Goal: Task Accomplishment & Management: Manage account settings

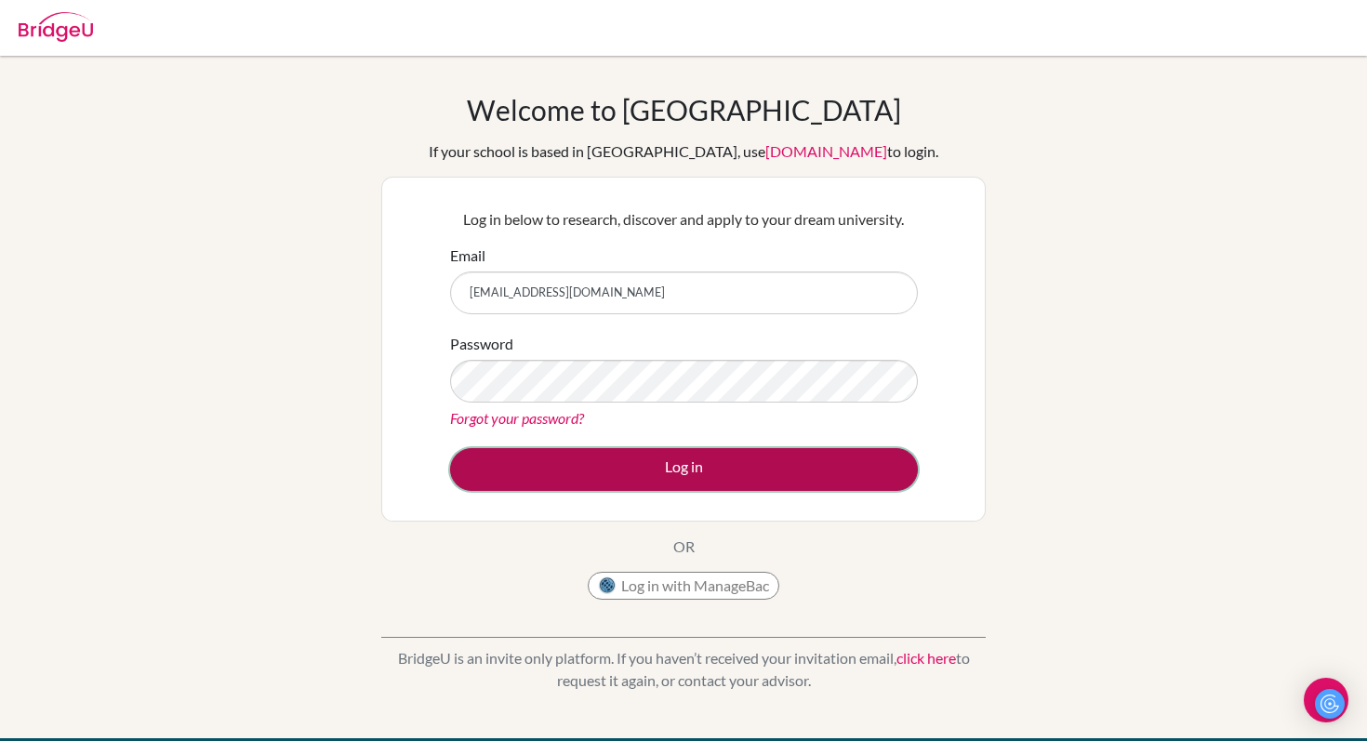
click at [652, 460] on button "Log in" at bounding box center [684, 469] width 468 height 43
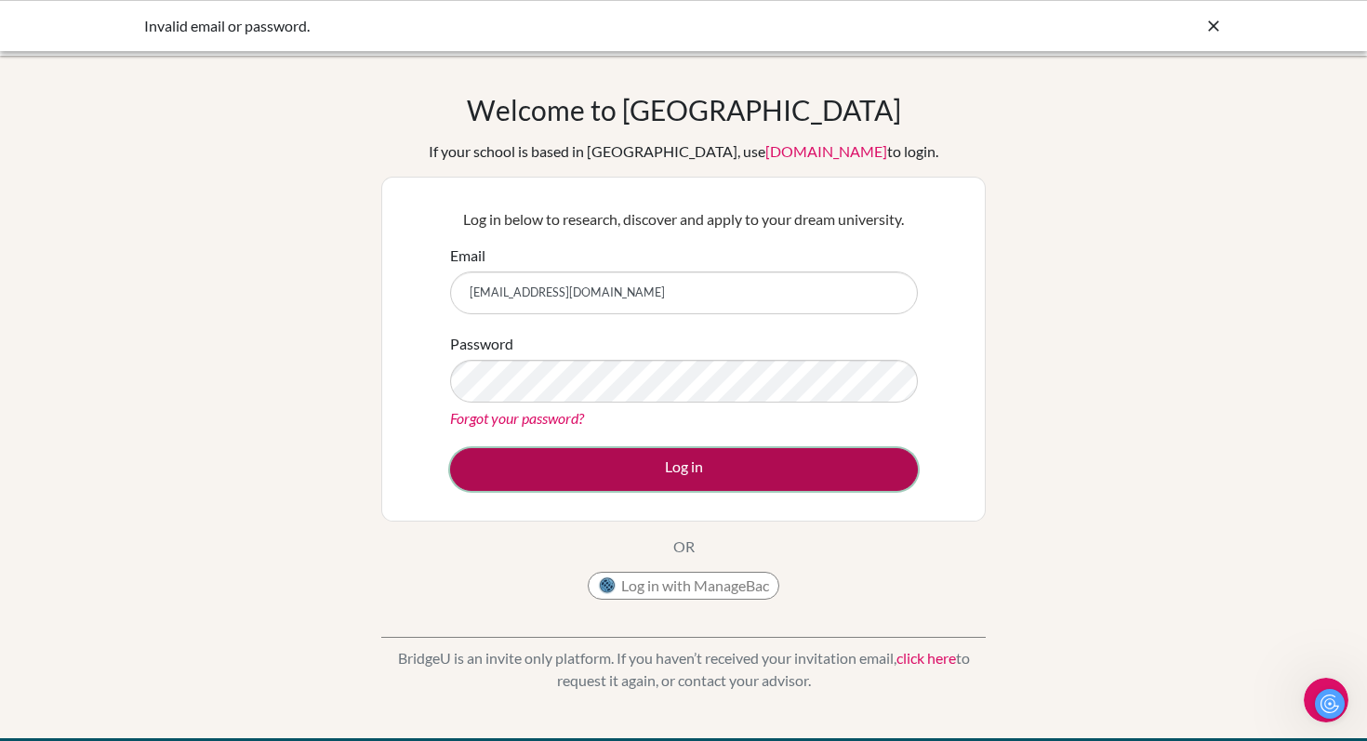
click at [688, 468] on button "Log in" at bounding box center [684, 469] width 468 height 43
click at [616, 476] on button "Log in" at bounding box center [684, 469] width 468 height 43
click at [601, 462] on button "Log in" at bounding box center [684, 469] width 468 height 43
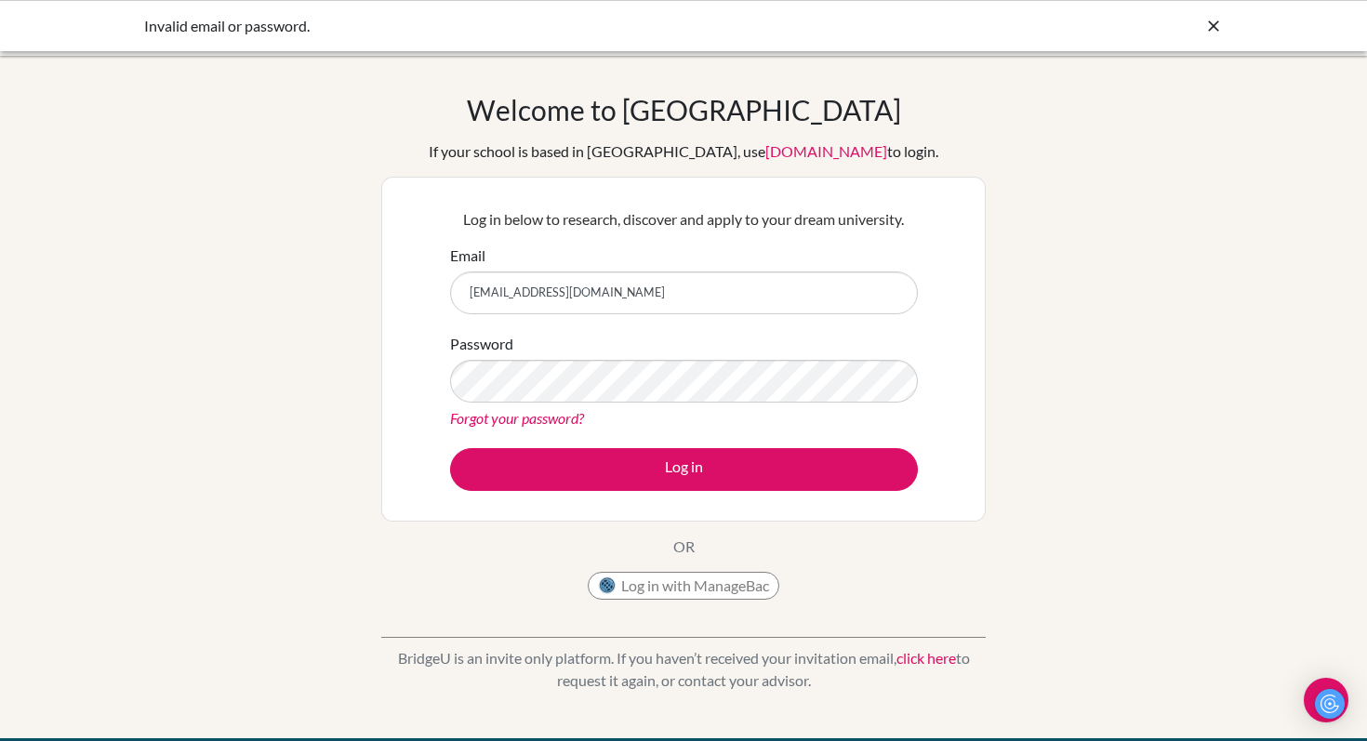
click at [548, 417] on link "Forgot your password?" at bounding box center [517, 418] width 134 height 18
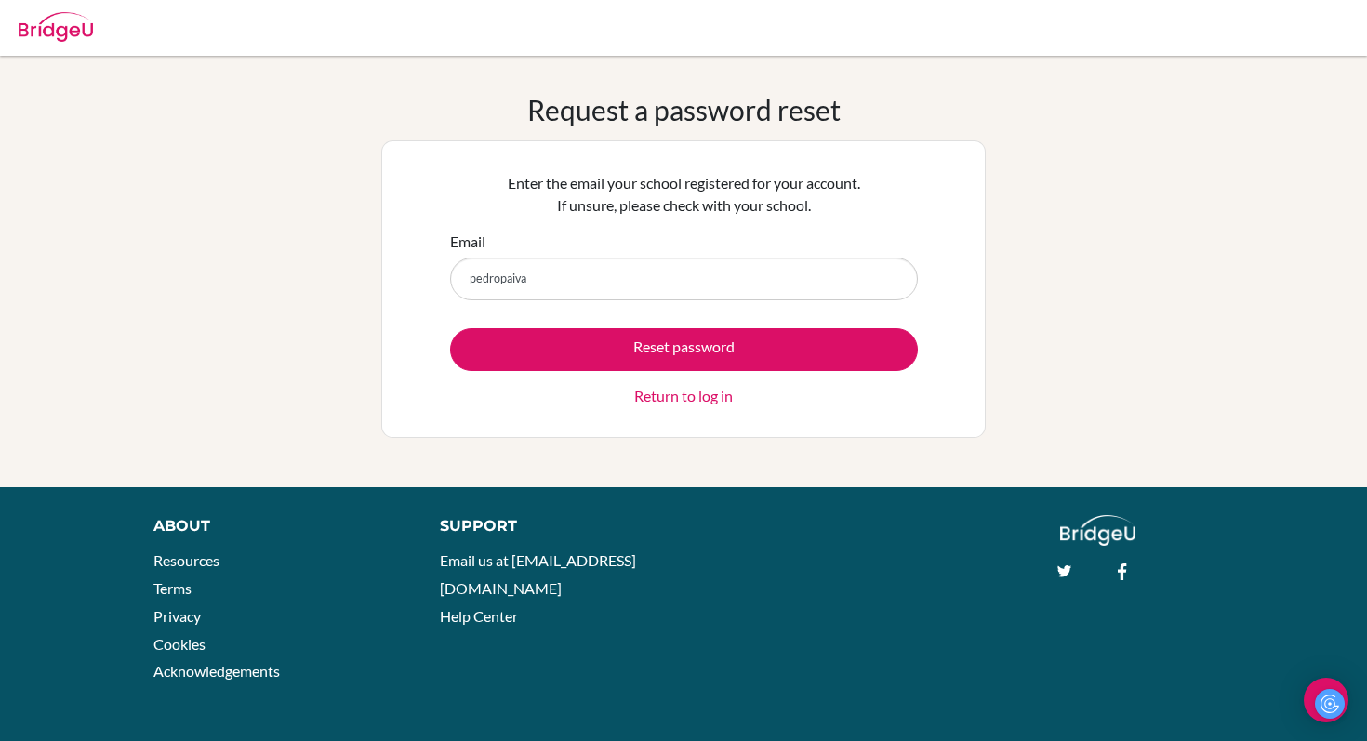
type input "[EMAIL_ADDRESS][DOMAIN_NAME]"
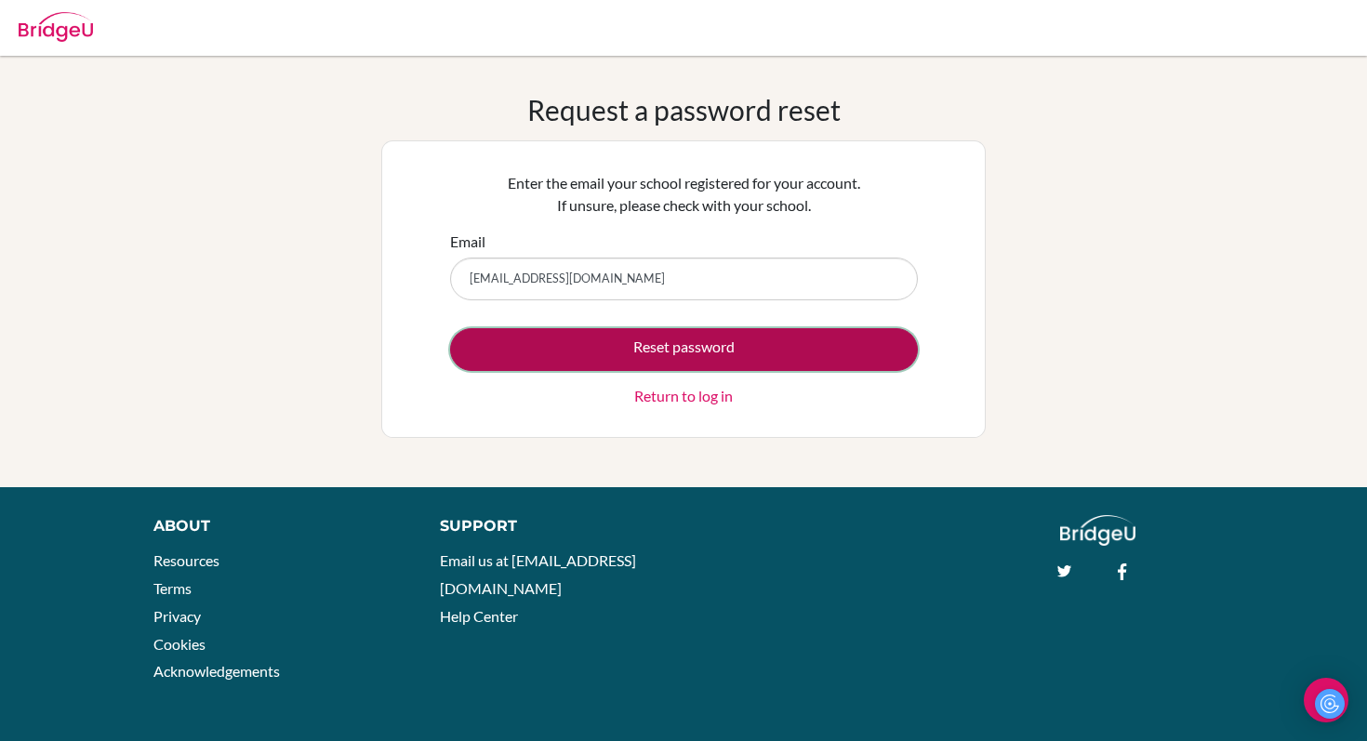
click at [613, 358] on button "Reset password" at bounding box center [684, 349] width 468 height 43
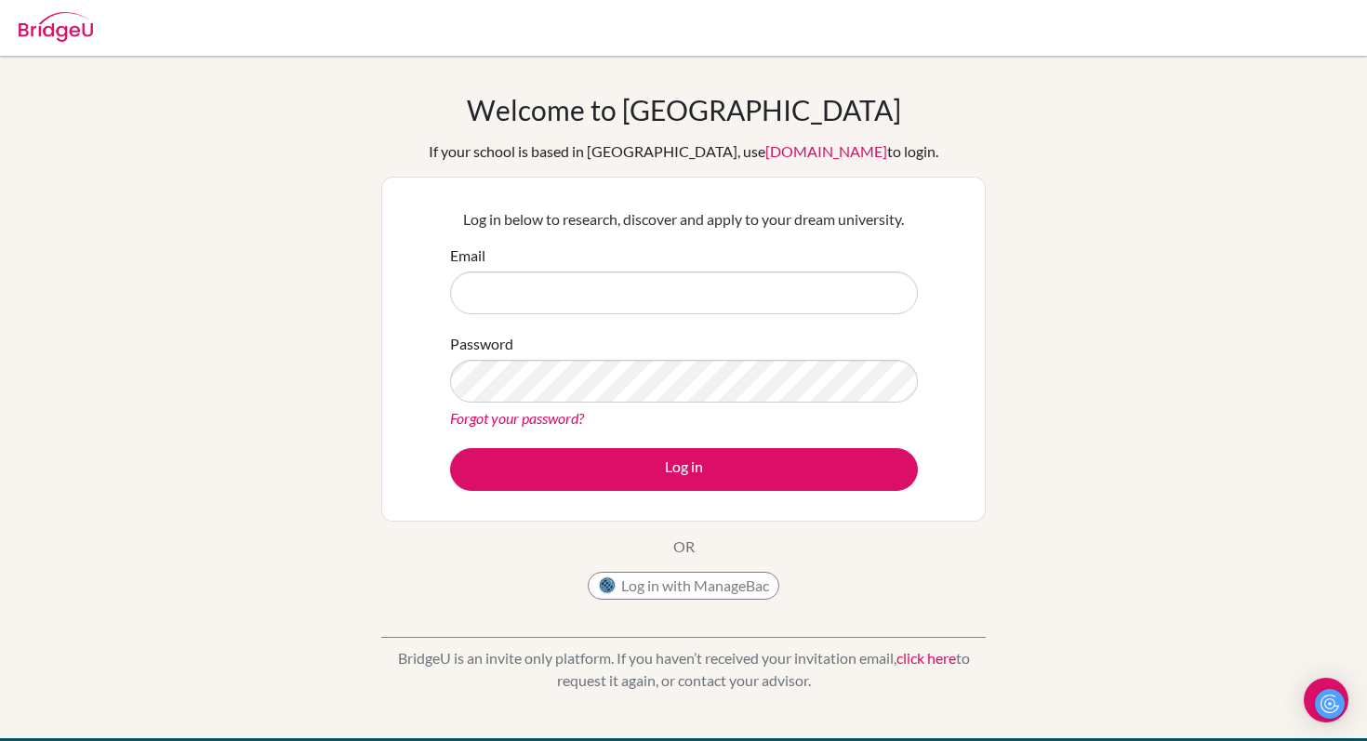
click at [736, 284] on input "Email" at bounding box center [684, 292] width 468 height 43
type input "ppaiva@earj.com.br"
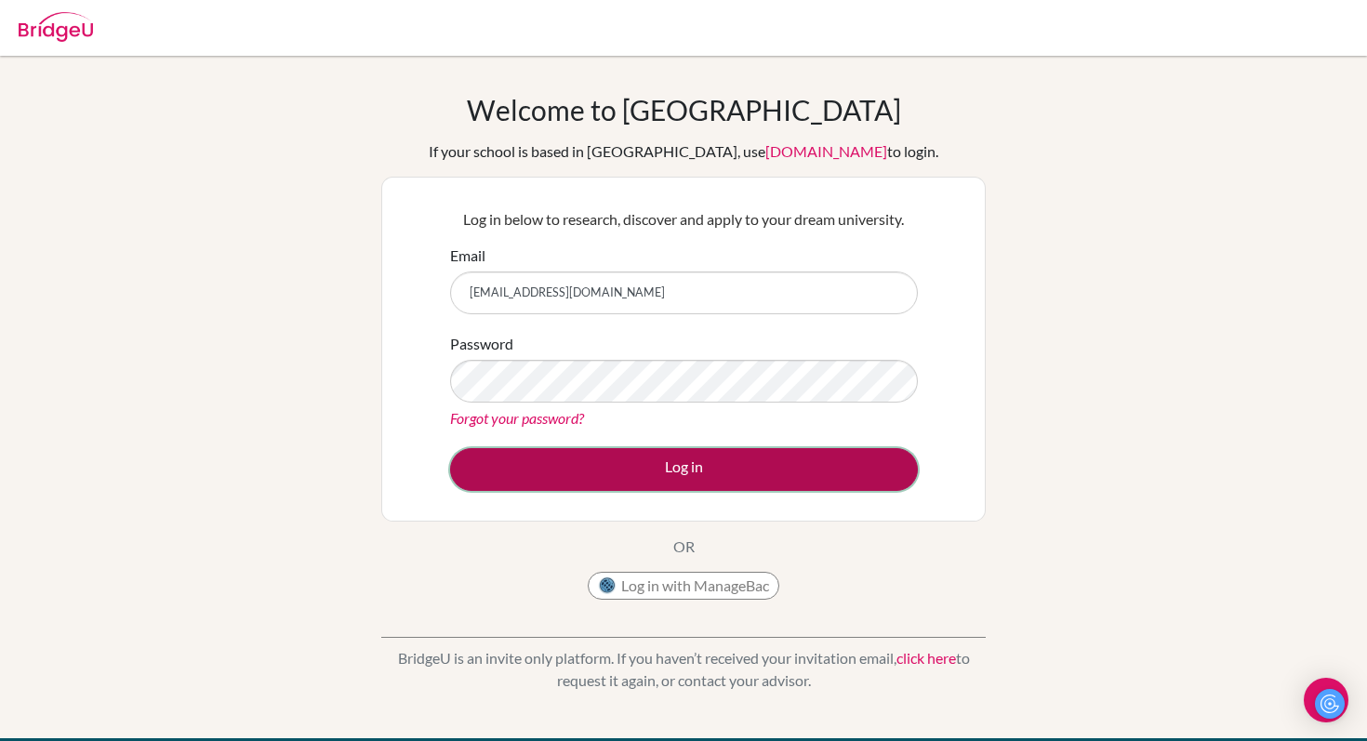
click at [590, 482] on button "Log in" at bounding box center [684, 469] width 468 height 43
